Goal: Information Seeking & Learning: Understand process/instructions

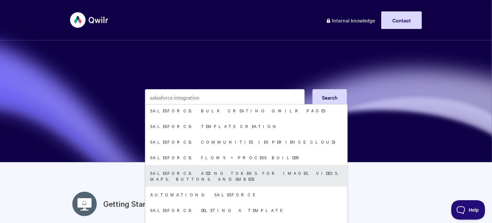
scroll to position [24, 0]
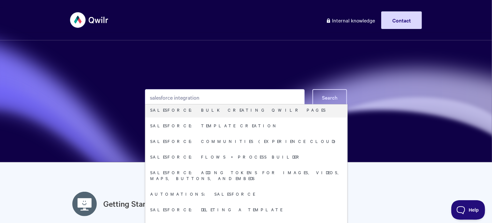
type input "salesforce integration"
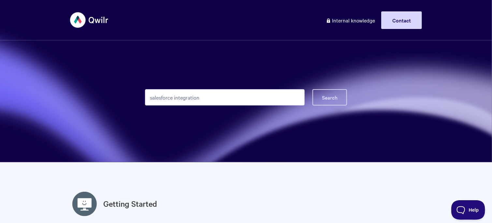
click at [330, 95] on span "Search" at bounding box center [330, 97] width 16 height 7
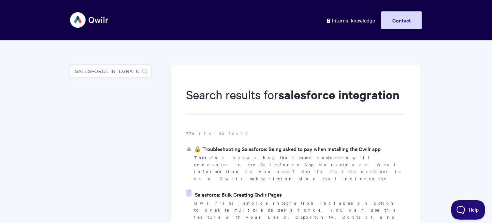
click at [116, 74] on input "salesforce integration" at bounding box center [110, 71] width 81 height 13
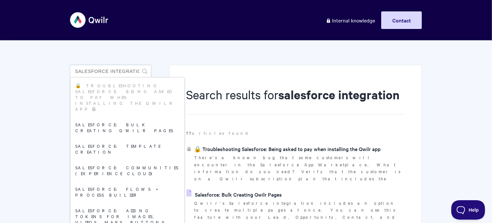
scroll to position [0, 5]
drag, startPoint x: 109, startPoint y: 71, endPoint x: 190, endPoint y: 75, distance: 80.9
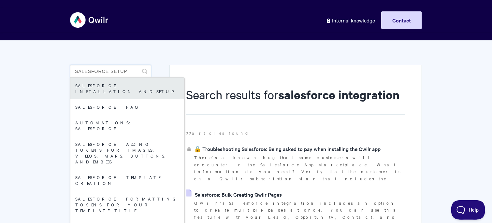
type input "salesforce setup"
click at [144, 90] on link "Salesforce: Installation and Setup" at bounding box center [127, 89] width 114 height 22
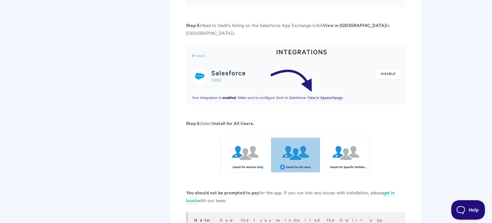
scroll to position [604, 0]
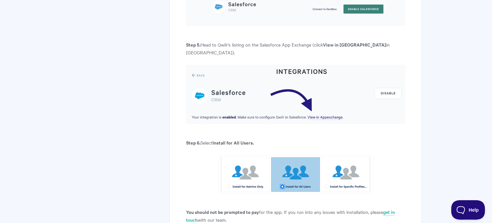
drag, startPoint x: 268, startPoint y: 173, endPoint x: 270, endPoint y: 178, distance: 5.5
click at [270, 209] on p "You should not be prompted to pay for the app. If you run into any issues with …" at bounding box center [295, 217] width 219 height 16
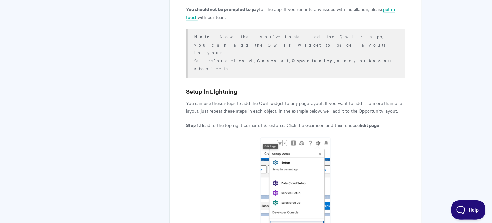
scroll to position [807, 0]
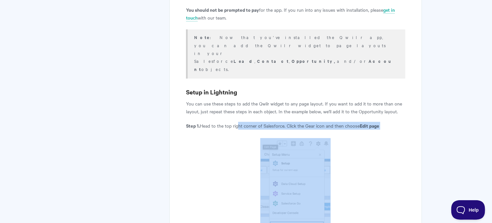
drag, startPoint x: 238, startPoint y: 59, endPoint x: 239, endPoint y: 69, distance: 9.8
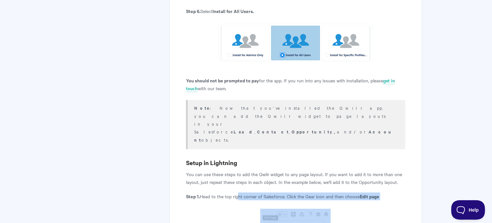
scroll to position [758, 0]
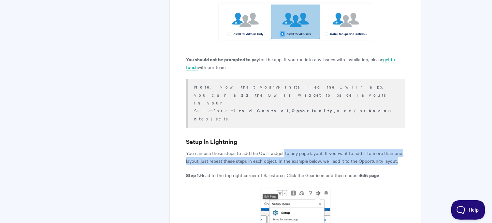
drag, startPoint x: 283, startPoint y: 90, endPoint x: 287, endPoint y: 105, distance: 15.5
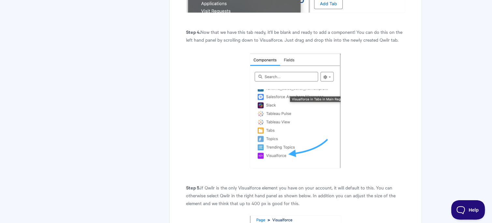
scroll to position [1383, 0]
